Goal: Find specific page/section: Find specific page/section

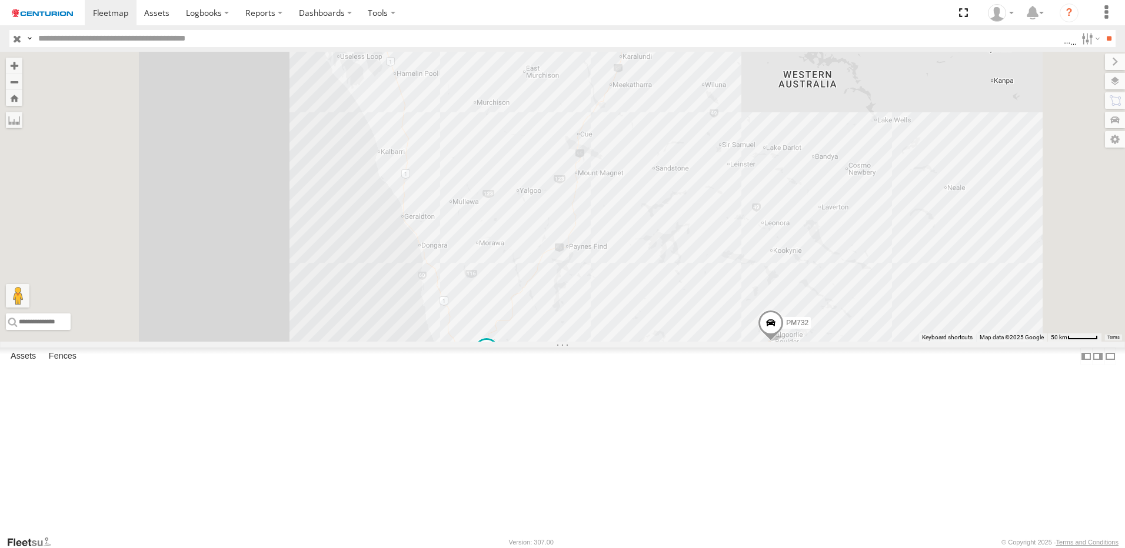
click at [0, 0] on div "PM732" at bounding box center [0, 0] width 0 height 0
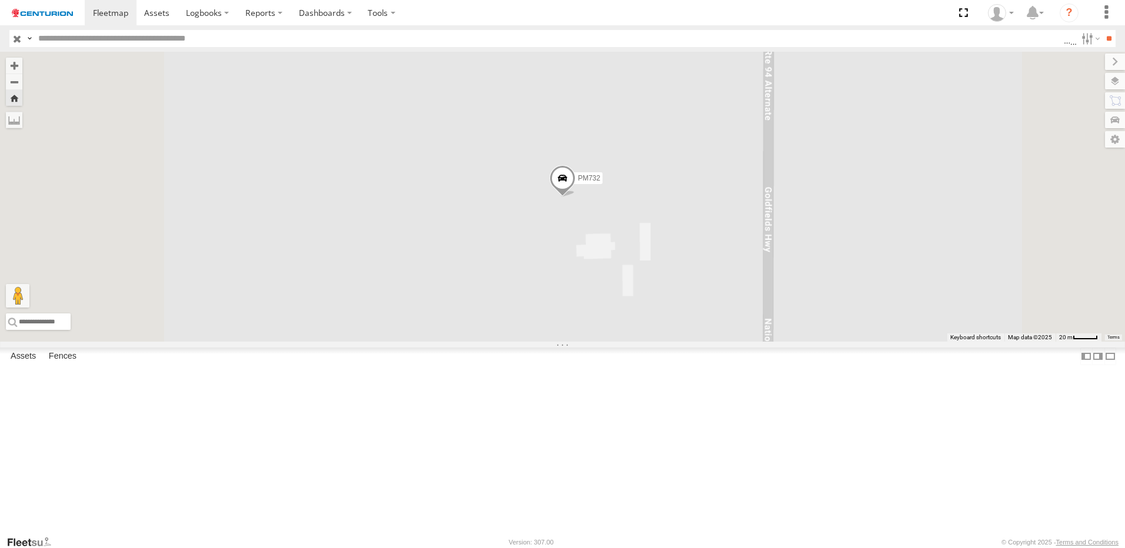
click at [575, 197] on span at bounding box center [562, 181] width 26 height 32
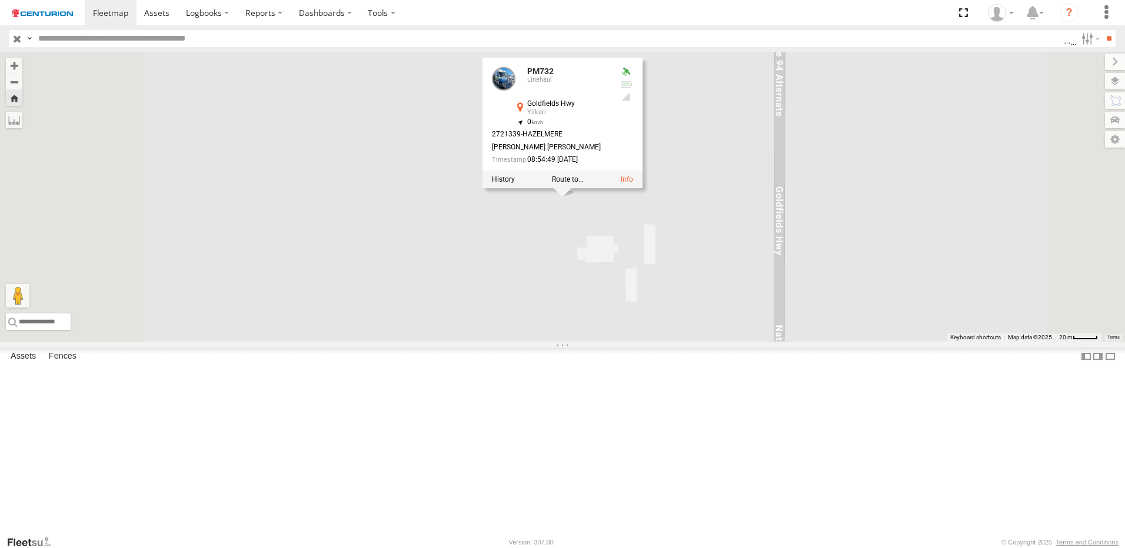
click at [642, 188] on div at bounding box center [562, 180] width 160 height 18
click at [633, 184] on link at bounding box center [627, 179] width 12 height 8
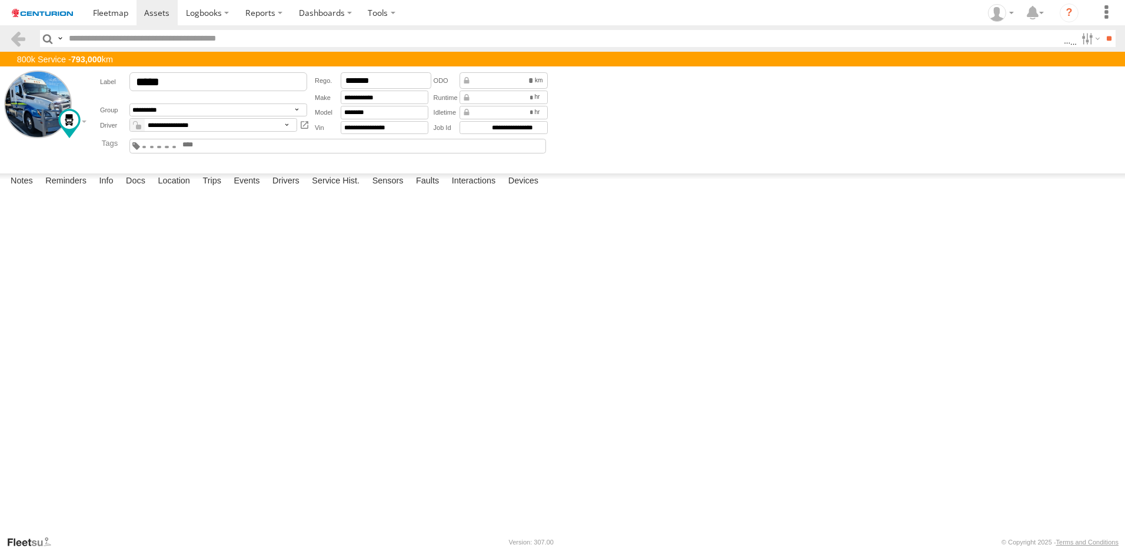
drag, startPoint x: 636, startPoint y: 337, endPoint x: 479, endPoint y: 274, distance: 169.4
click at [0, 0] on label "Close" at bounding box center [0, 0] width 0 height 0
click at [161, 24] on link at bounding box center [157, 12] width 42 height 25
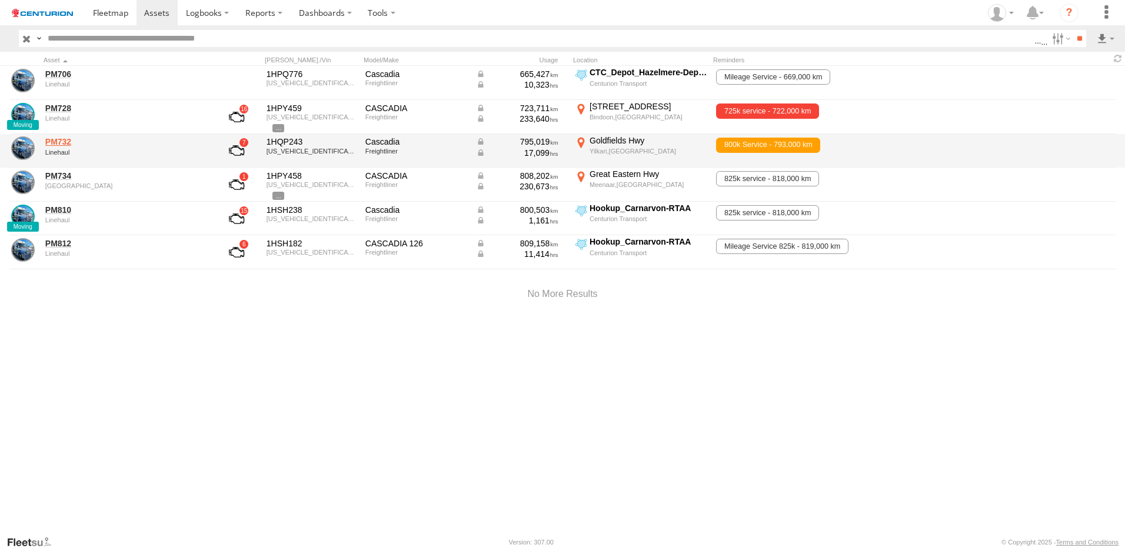
click at [55, 141] on link "PM732" at bounding box center [125, 141] width 161 height 11
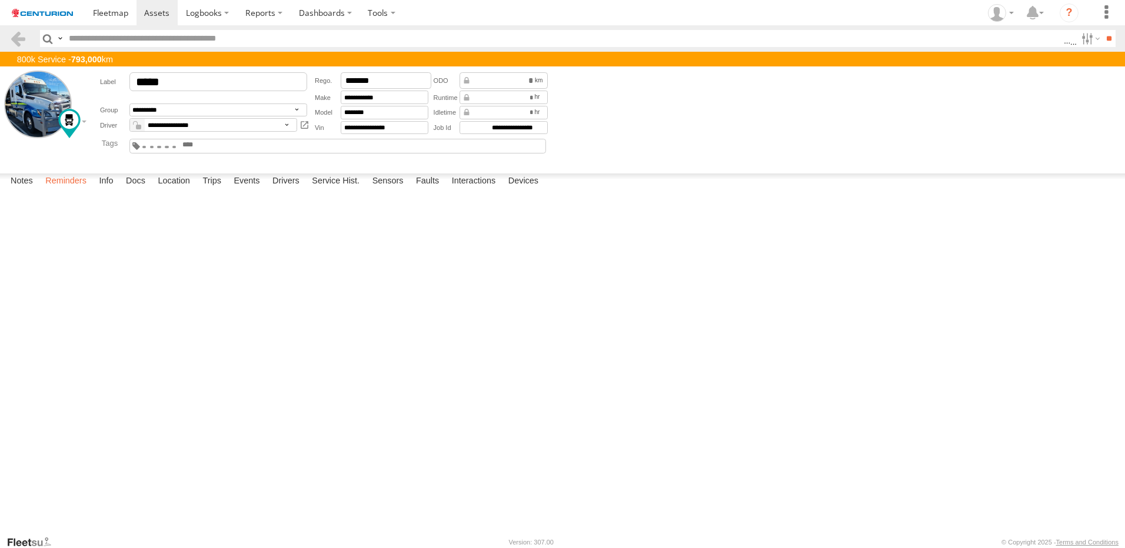
click at [61, 190] on label "Reminders" at bounding box center [65, 182] width 53 height 16
click at [0, 0] on label "Close" at bounding box center [0, 0] width 0 height 0
click at [0, 0] on div "Complete Complete Complete" at bounding box center [0, 0] width 0 height 0
click at [127, 41] on input "text" at bounding box center [563, 38] width 999 height 17
click at [159, 11] on span at bounding box center [156, 12] width 25 height 11
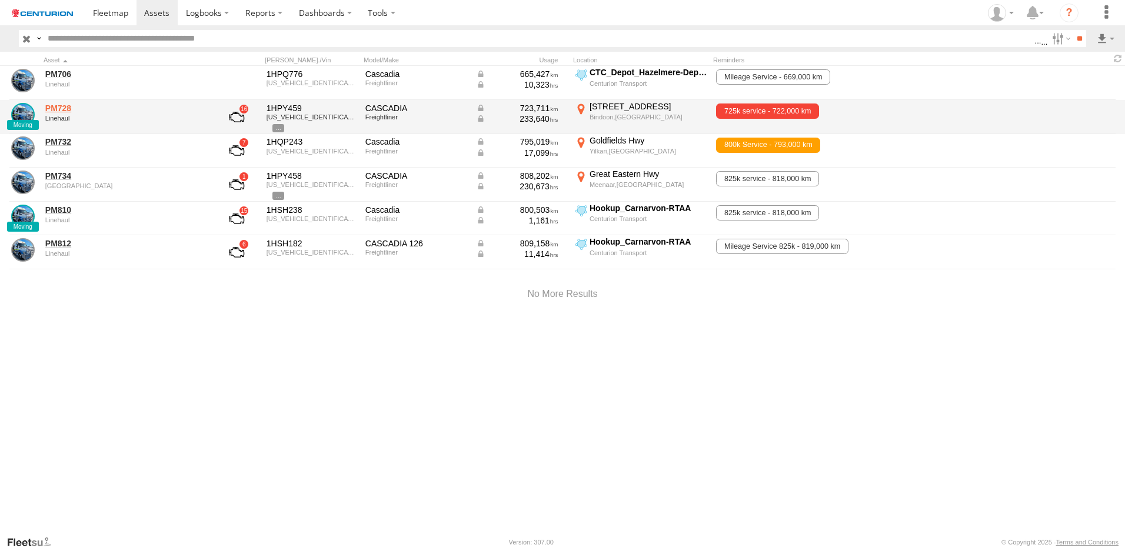
click at [62, 108] on link "PM728" at bounding box center [125, 108] width 161 height 11
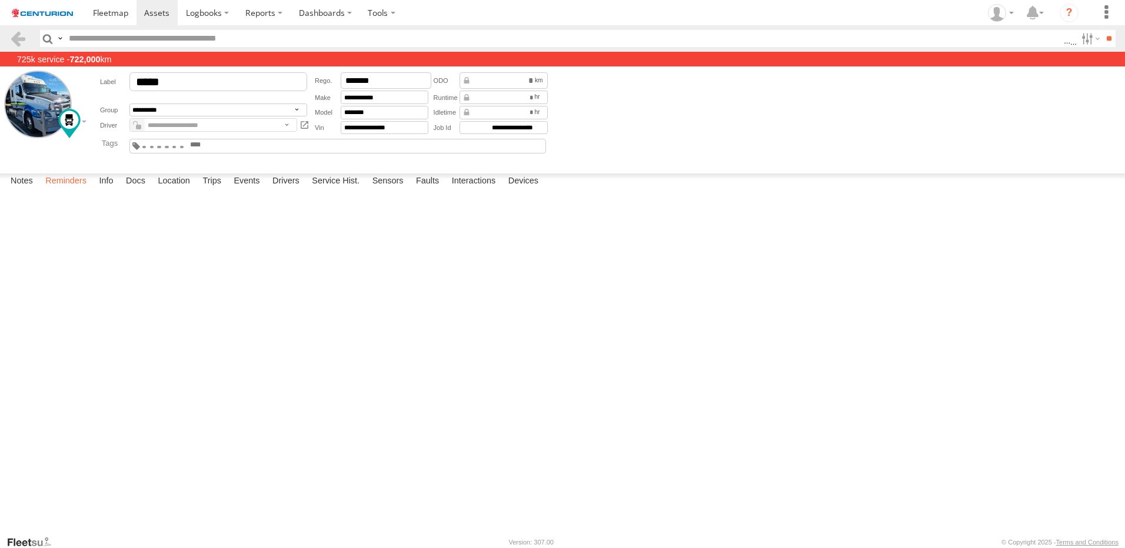
click at [79, 190] on label "Reminders" at bounding box center [65, 182] width 53 height 16
drag, startPoint x: 621, startPoint y: 332, endPoint x: 394, endPoint y: 159, distance: 286.3
click at [0, 0] on label "Close" at bounding box center [0, 0] width 0 height 0
click at [138, 11] on link at bounding box center [157, 12] width 42 height 25
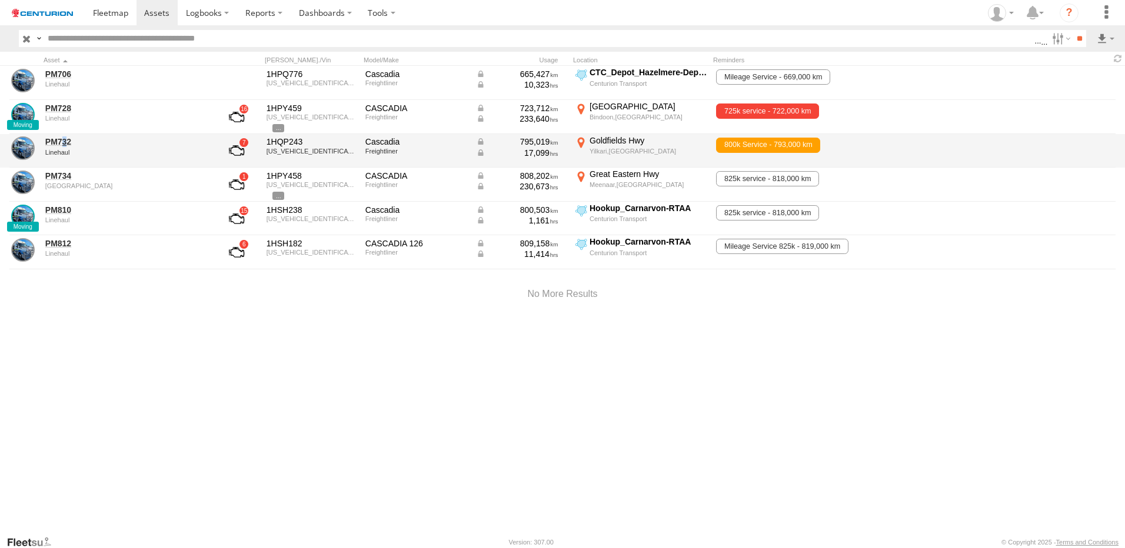
click at [64, 135] on div "PM732 Linehaul" at bounding box center [126, 151] width 165 height 32
drag, startPoint x: 64, startPoint y: 135, endPoint x: 61, endPoint y: 143, distance: 8.7
click at [61, 143] on link "PM732" at bounding box center [125, 141] width 161 height 11
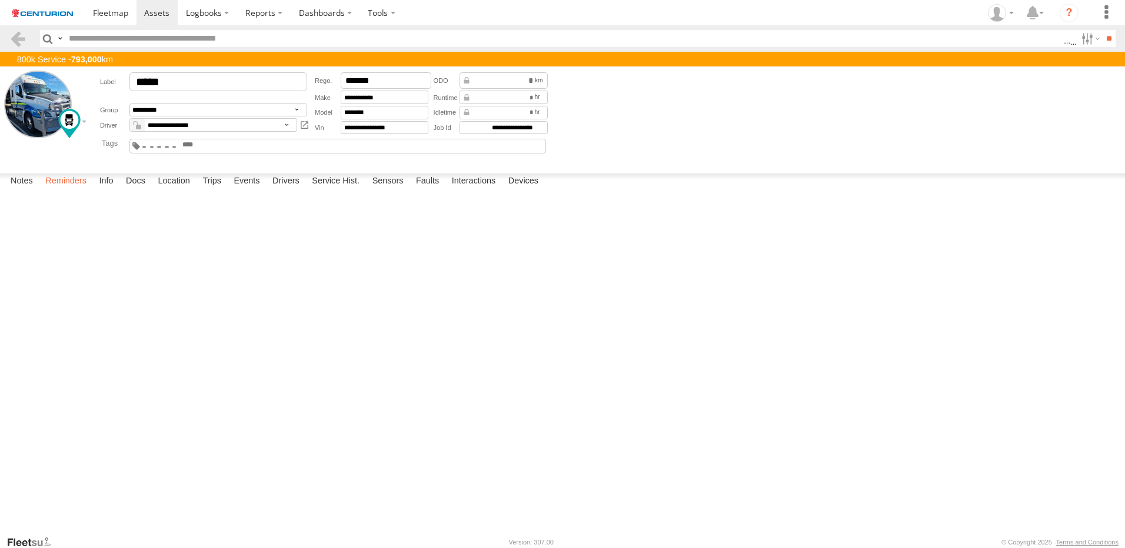
click at [75, 190] on label "Reminders" at bounding box center [65, 182] width 53 height 16
click at [0, 0] on label "Close" at bounding box center [0, 0] width 0 height 0
